Goal: Task Accomplishment & Management: Manage account settings

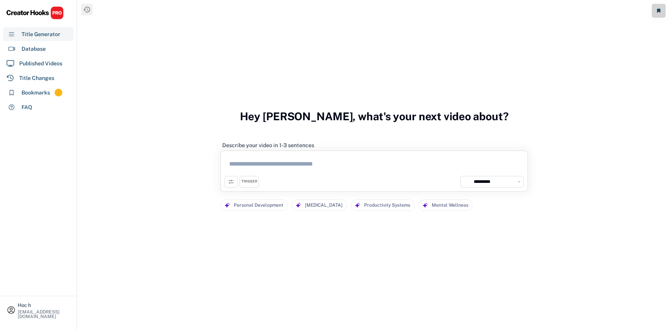
select select "**********"
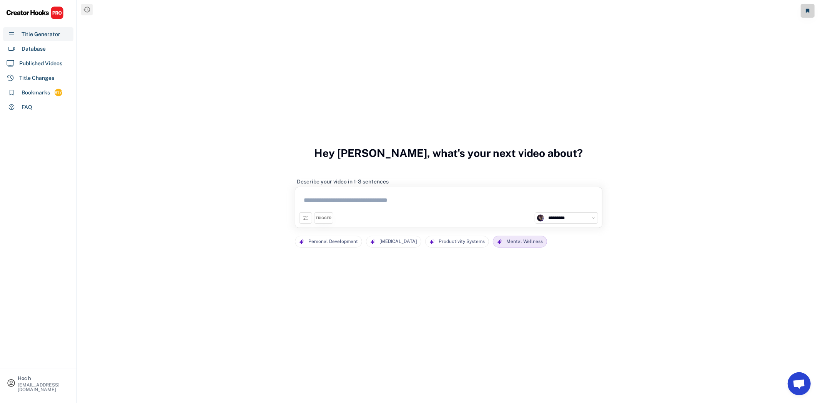
click at [506, 247] on div "Mental Wellness" at bounding box center [524, 241] width 37 height 11
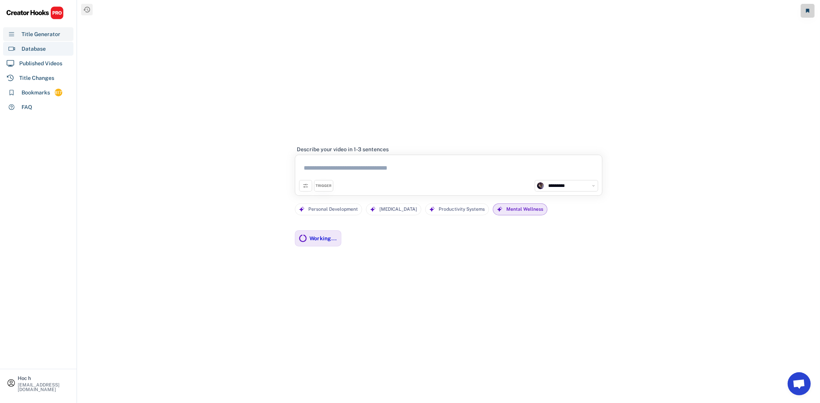
click at [50, 50] on div "Database" at bounding box center [38, 49] width 70 height 14
select select "**********"
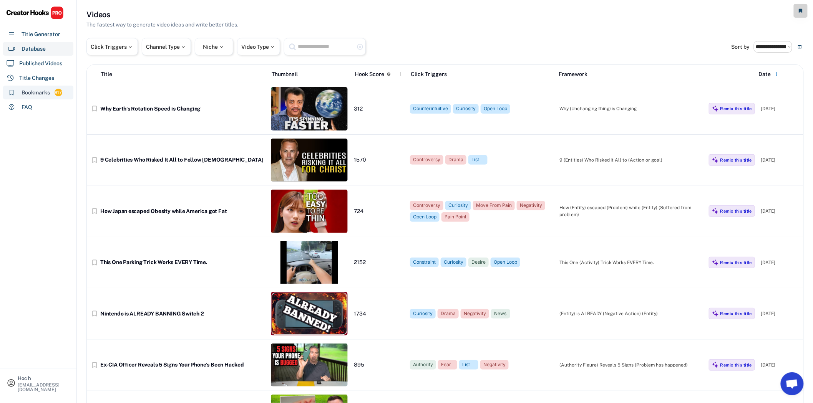
click at [46, 91] on div "Bookmarks" at bounding box center [36, 93] width 28 height 8
select select "******"
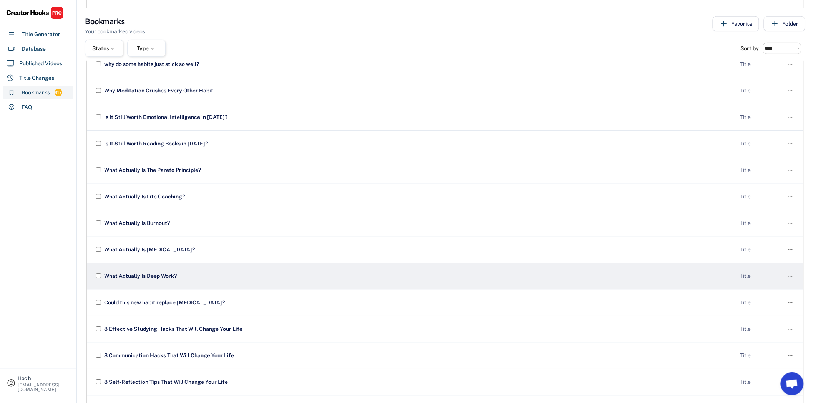
scroll to position [840, 0]
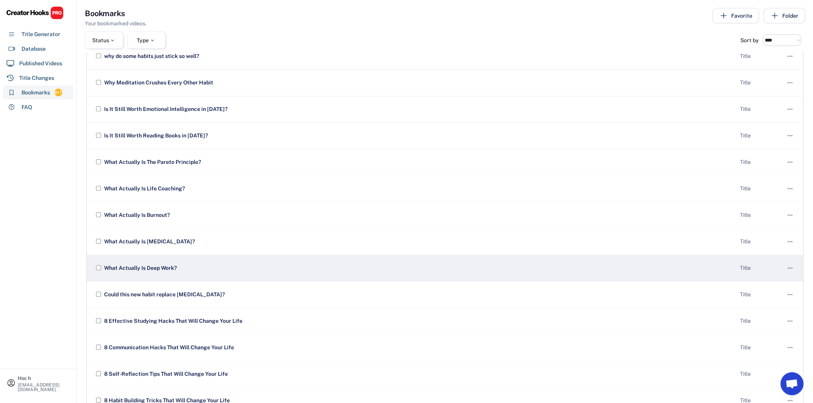
click at [174, 265] on div "What Actually Is Deep Work?" at bounding box center [418, 269] width 632 height 8
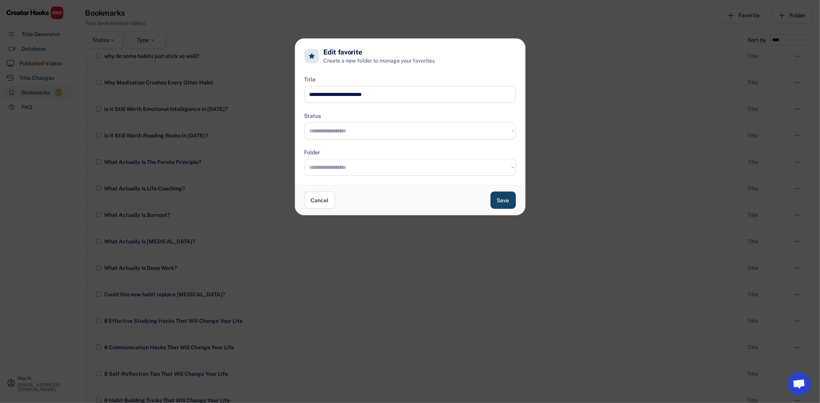
click at [355, 100] on input "input" at bounding box center [409, 94] width 211 height 17
click at [212, 148] on div at bounding box center [410, 201] width 820 height 403
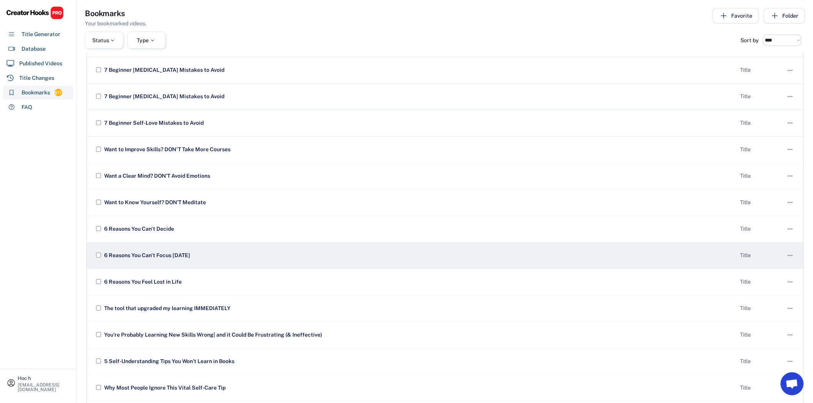
scroll to position [1992, 0]
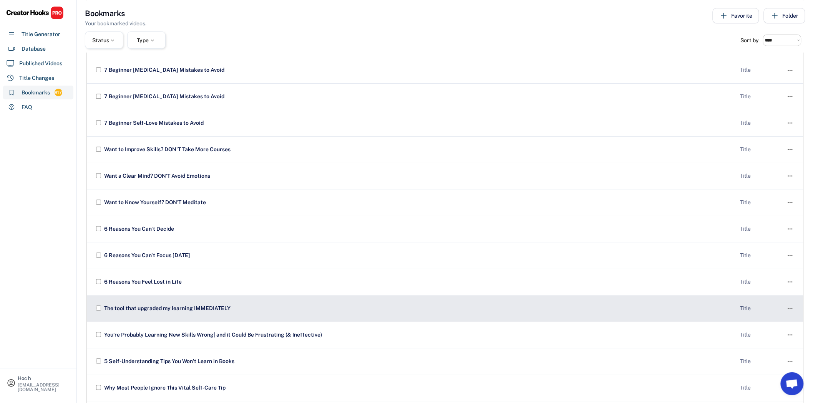
click at [193, 305] on div "The tool that upgraded my learning IMMEDIATELY" at bounding box center [418, 309] width 632 height 8
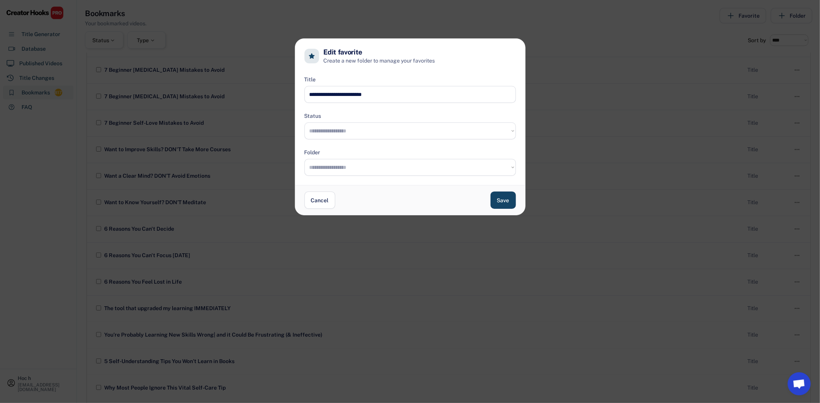
click at [398, 96] on input "input" at bounding box center [409, 94] width 211 height 17
click at [417, 266] on div at bounding box center [410, 201] width 820 height 403
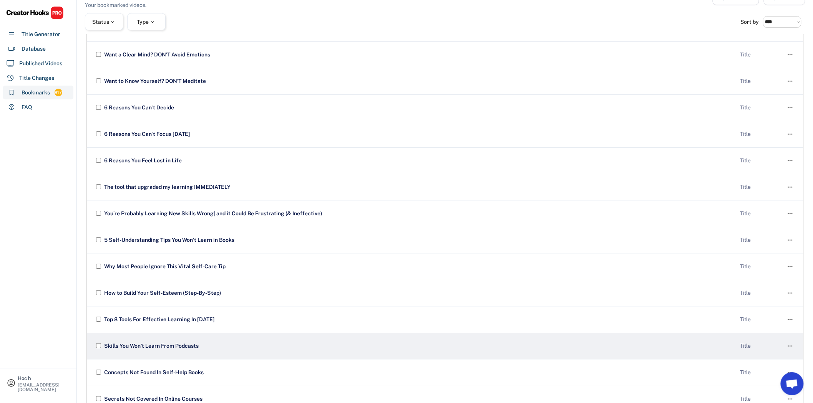
scroll to position [2120, 0]
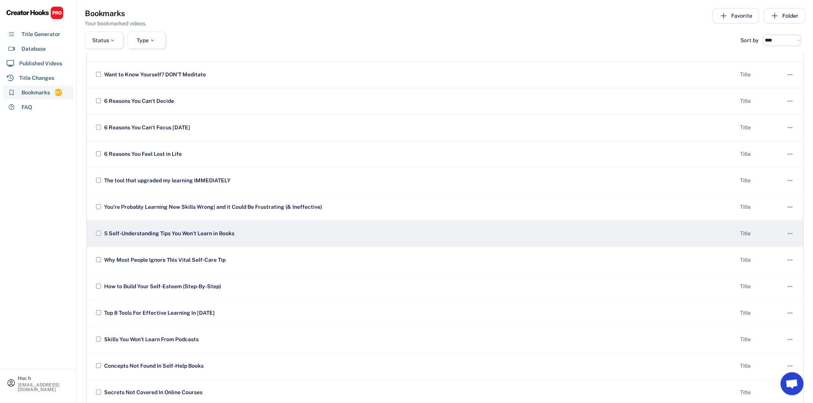
click at [178, 230] on div "5 Self-Understanding Tips You Won’t Learn in Books" at bounding box center [418, 234] width 632 height 8
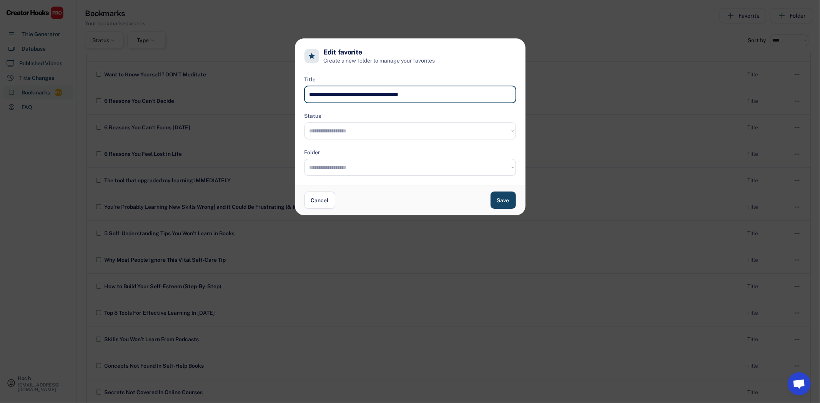
click at [372, 91] on input "input" at bounding box center [409, 94] width 211 height 17
click at [213, 190] on div at bounding box center [410, 201] width 820 height 403
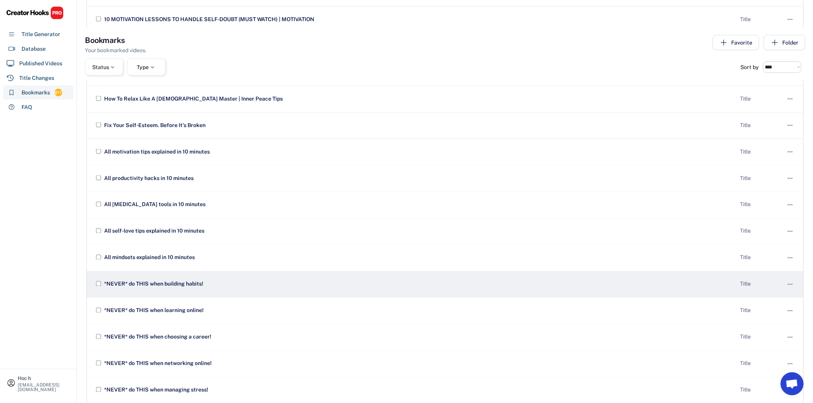
scroll to position [4170, 0]
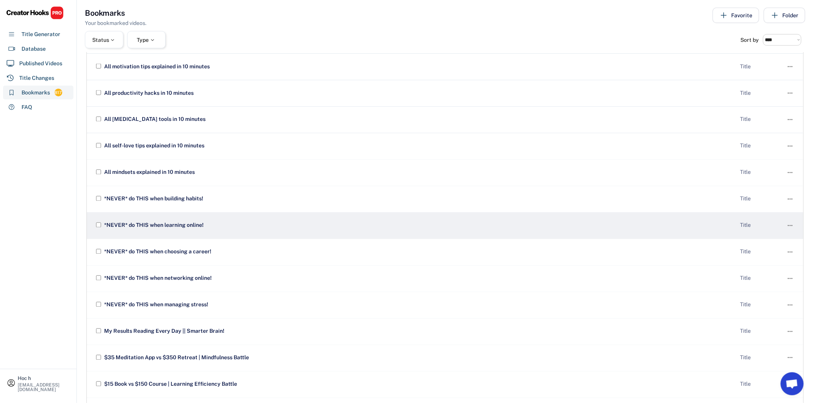
drag, startPoint x: 198, startPoint y: 198, endPoint x: 201, endPoint y: 193, distance: 5.2
click at [198, 222] on div "*NEVER* do THIS when learning online!" at bounding box center [418, 226] width 632 height 8
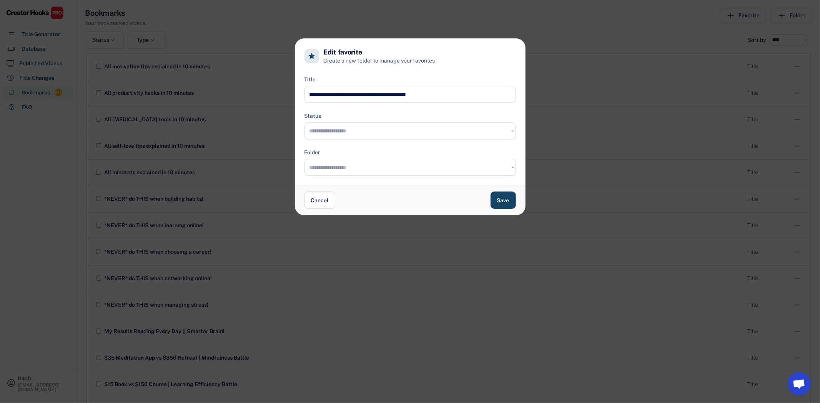
click at [360, 93] on input "input" at bounding box center [409, 94] width 211 height 17
click at [173, 271] on div at bounding box center [410, 201] width 820 height 403
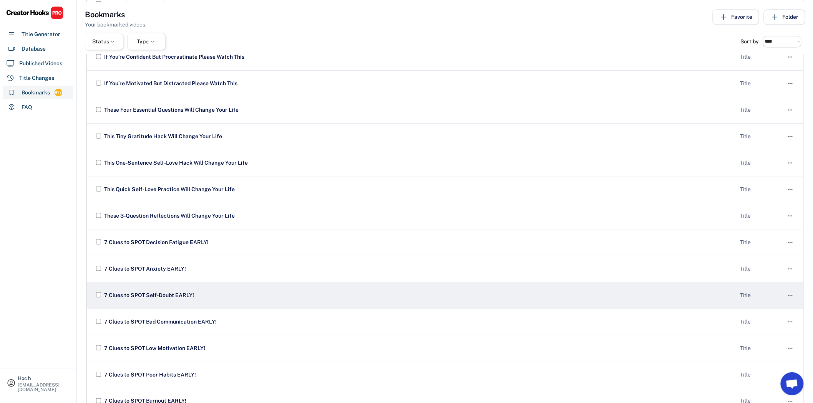
scroll to position [5109, 0]
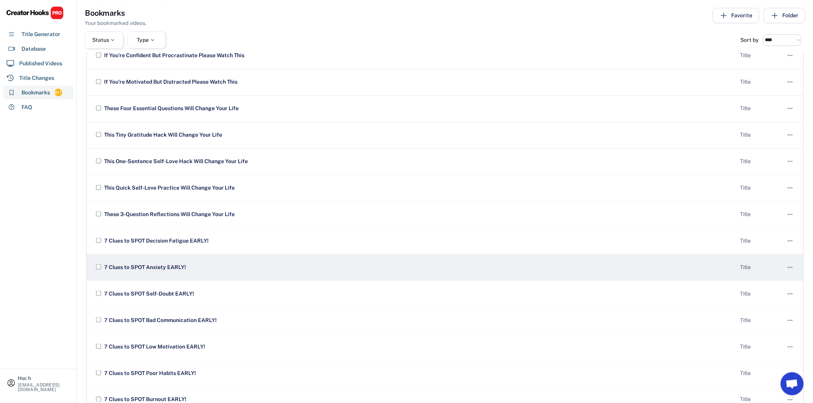
click at [144, 264] on div "7 Clues to SPOT Anxiety EARLY!" at bounding box center [418, 268] width 632 height 8
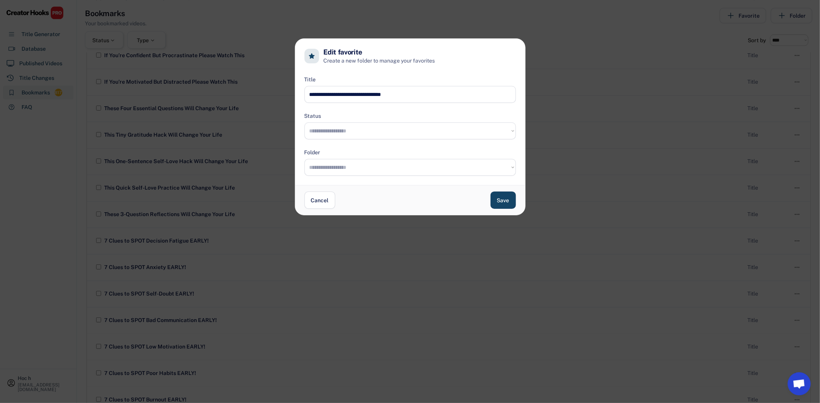
click at [347, 94] on input "input" at bounding box center [409, 94] width 211 height 17
click at [371, 99] on input "input" at bounding box center [409, 94] width 211 height 17
click at [253, 250] on div at bounding box center [410, 201] width 820 height 403
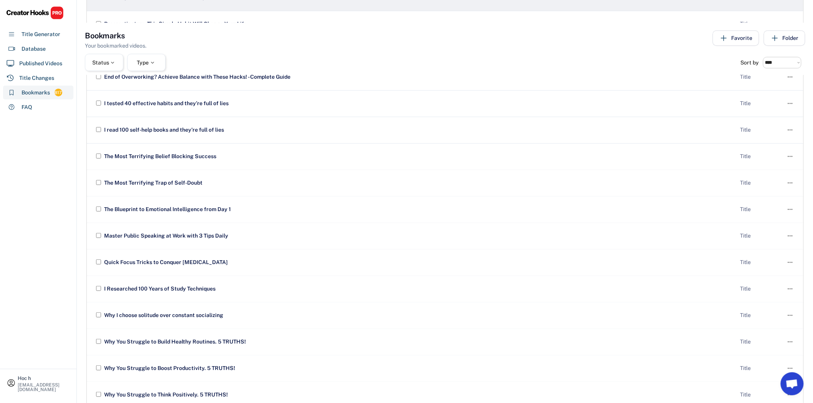
scroll to position [6091, 0]
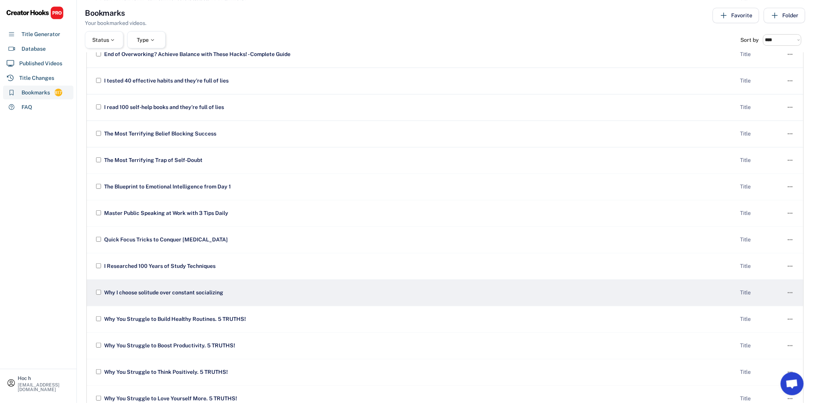
click at [183, 289] on div "Why I choose solitude over constant socializing" at bounding box center [418, 293] width 632 height 8
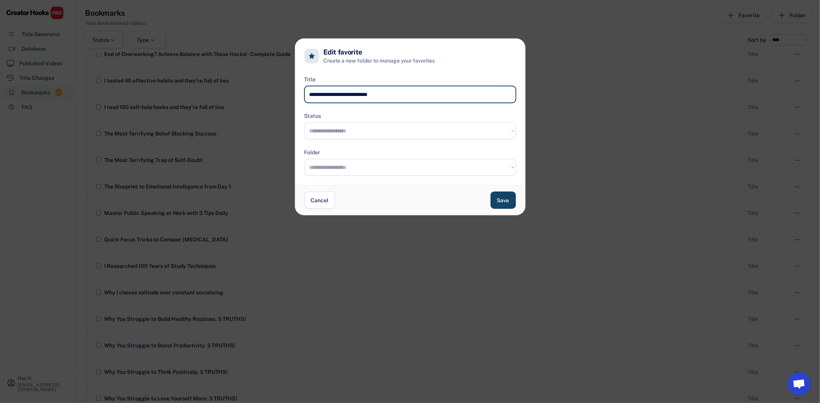
click at [365, 90] on input "input" at bounding box center [409, 94] width 211 height 17
click at [365, 93] on input "input" at bounding box center [409, 94] width 211 height 17
click at [222, 207] on div at bounding box center [410, 201] width 820 height 403
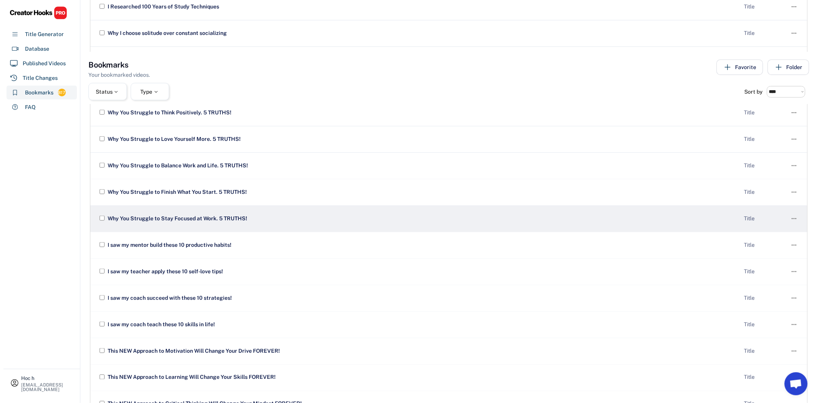
scroll to position [6433, 0]
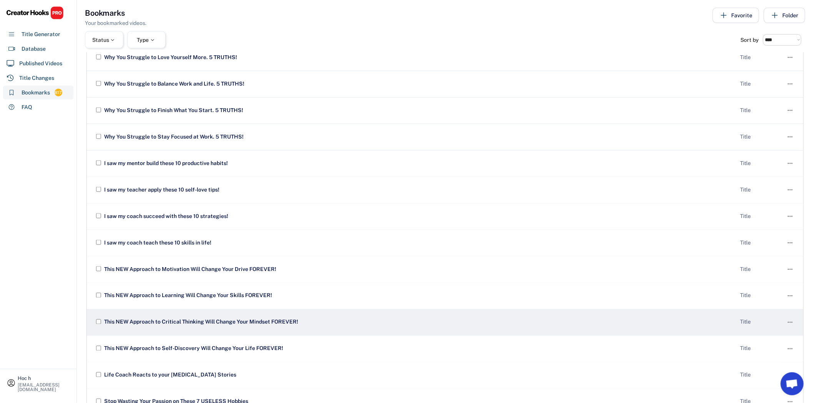
click at [212, 319] on div "This NEW Approach to Critical Thinking Will Change Your Mindset FOREVER!" at bounding box center [418, 323] width 632 height 8
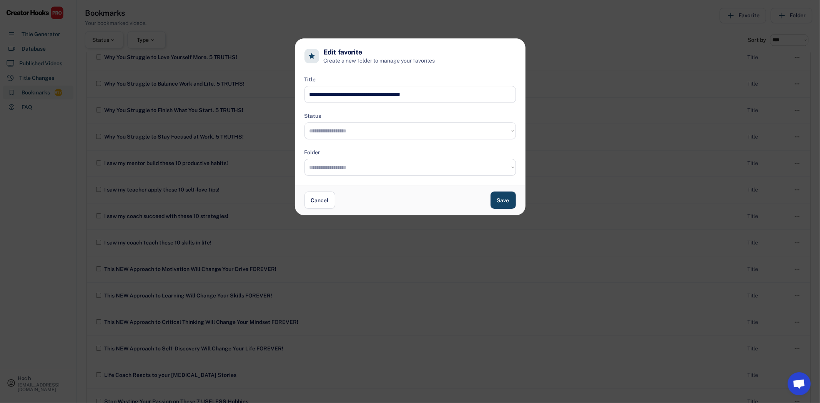
click at [417, 92] on input "input" at bounding box center [409, 94] width 211 height 17
type input "**********"
